Goal: Task Accomplishment & Management: Complete application form

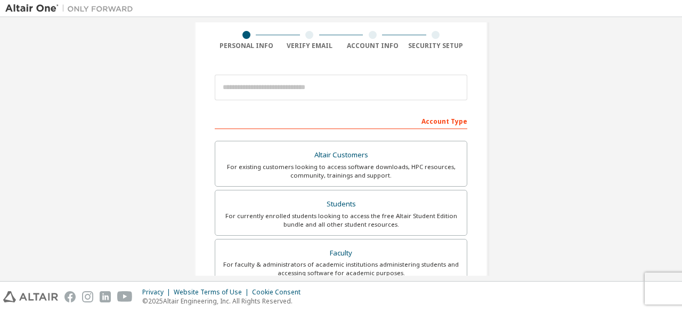
scroll to position [83, 0]
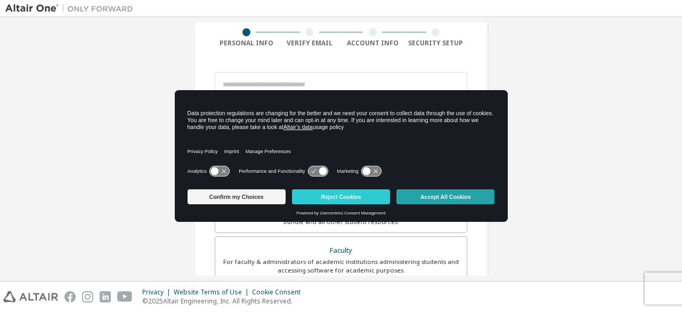
click at [421, 200] on button "Accept All Cookies" at bounding box center [446, 196] width 98 height 15
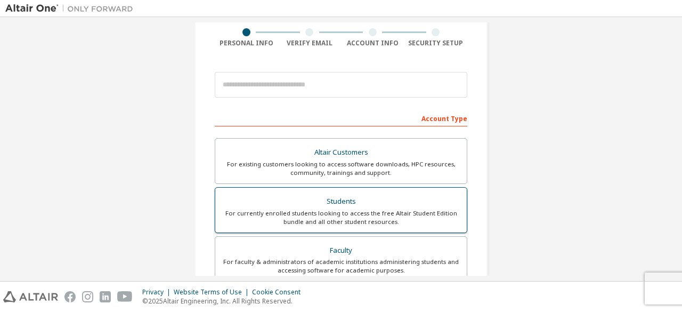
click at [333, 209] on div "For currently enrolled students looking to access the free Altair Student Editi…" at bounding box center [341, 217] width 239 height 17
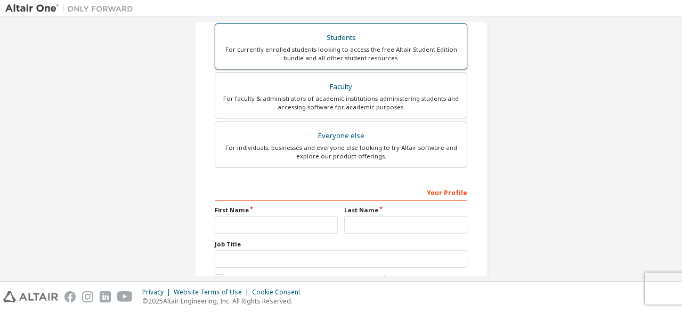
scroll to position [336, 0]
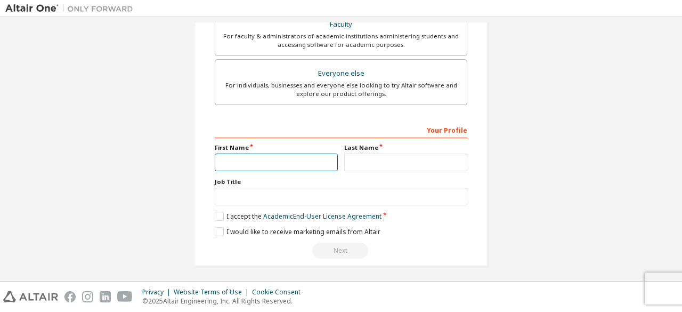
click at [276, 155] on input "text" at bounding box center [276, 163] width 123 height 18
type input "***"
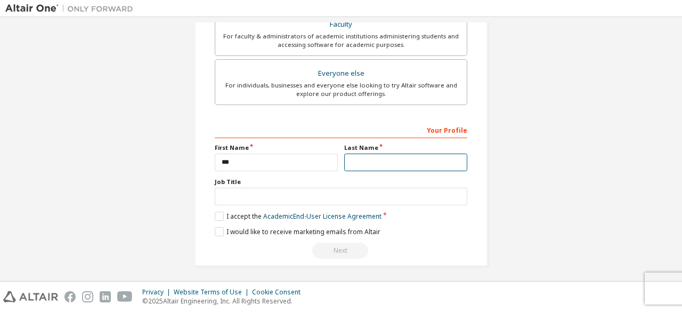
click at [352, 159] on input "text" at bounding box center [405, 163] width 123 height 18
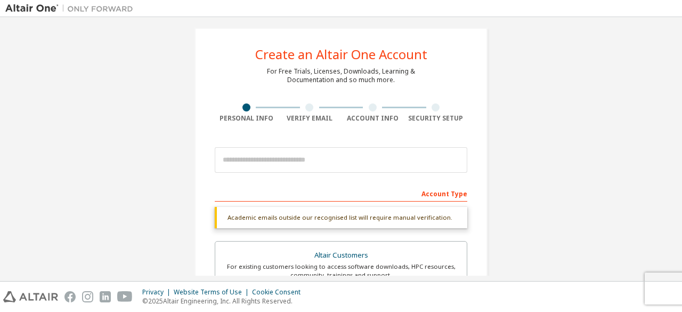
scroll to position [0, 0]
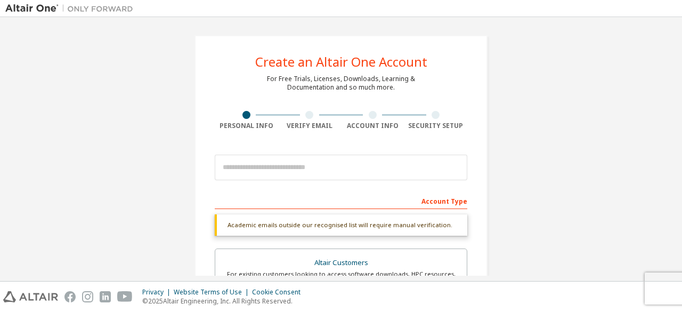
type input "*******"
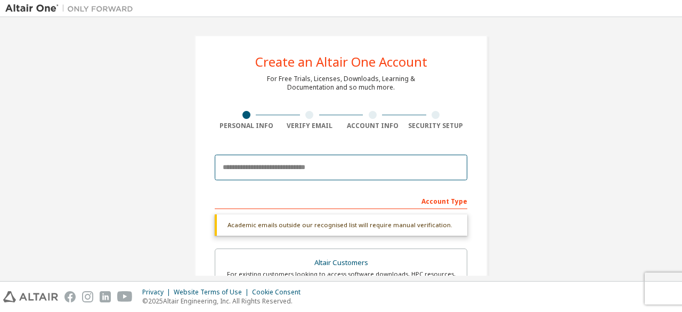
click at [289, 172] on input "email" at bounding box center [341, 168] width 253 height 26
type input "**********"
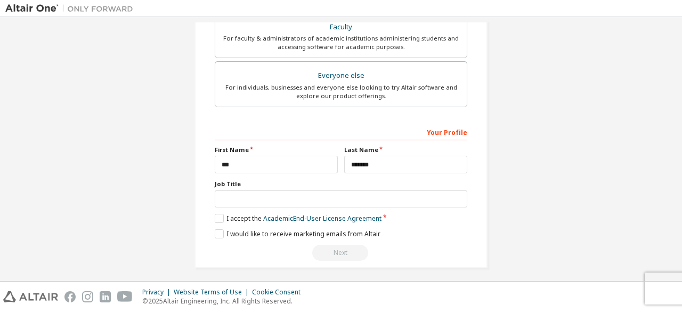
scroll to position [308, 0]
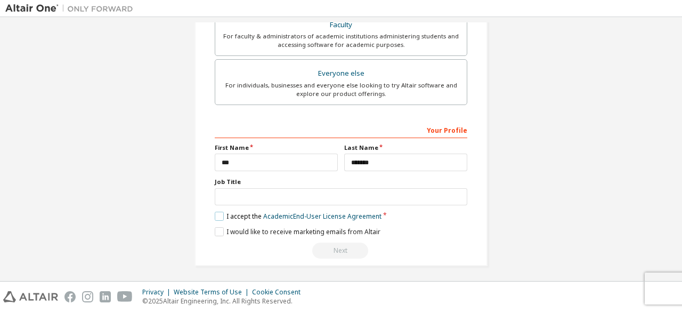
click at [216, 213] on label "I accept the Academic End-User License Agreement" at bounding box center [298, 216] width 167 height 9
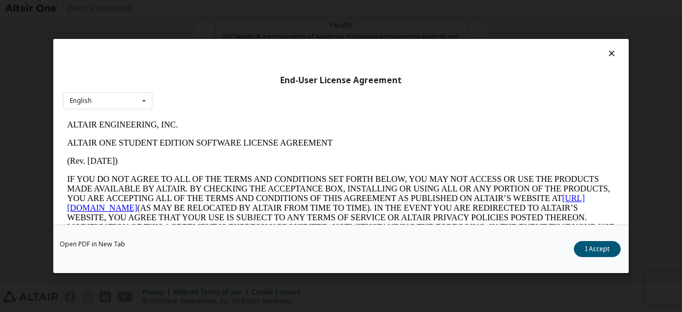
scroll to position [0, 0]
click at [592, 247] on button "I Accept" at bounding box center [597, 249] width 47 height 16
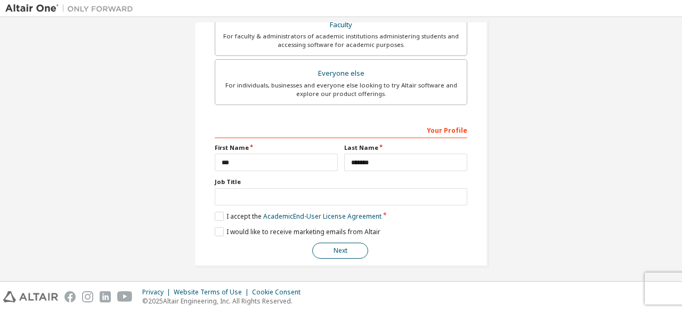
click at [347, 244] on button "Next" at bounding box center [340, 251] width 56 height 16
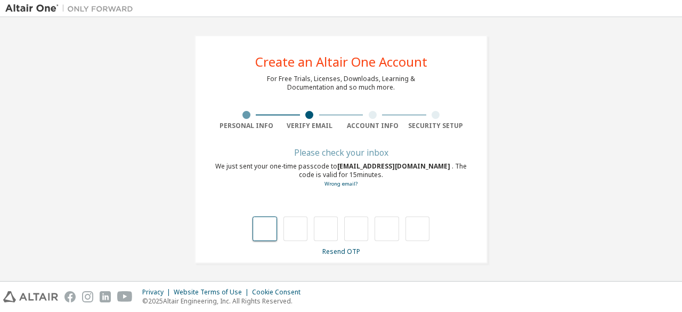
type input "*"
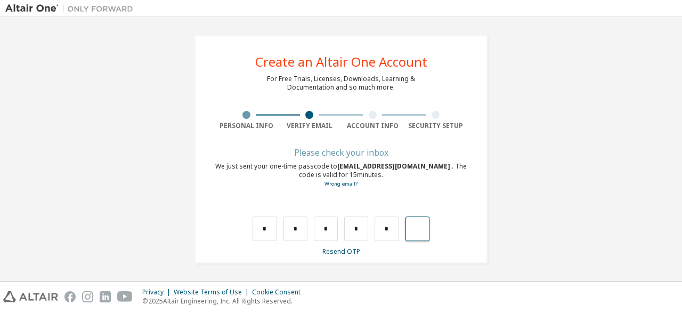
type input "*"
